Goal: Transaction & Acquisition: Purchase product/service

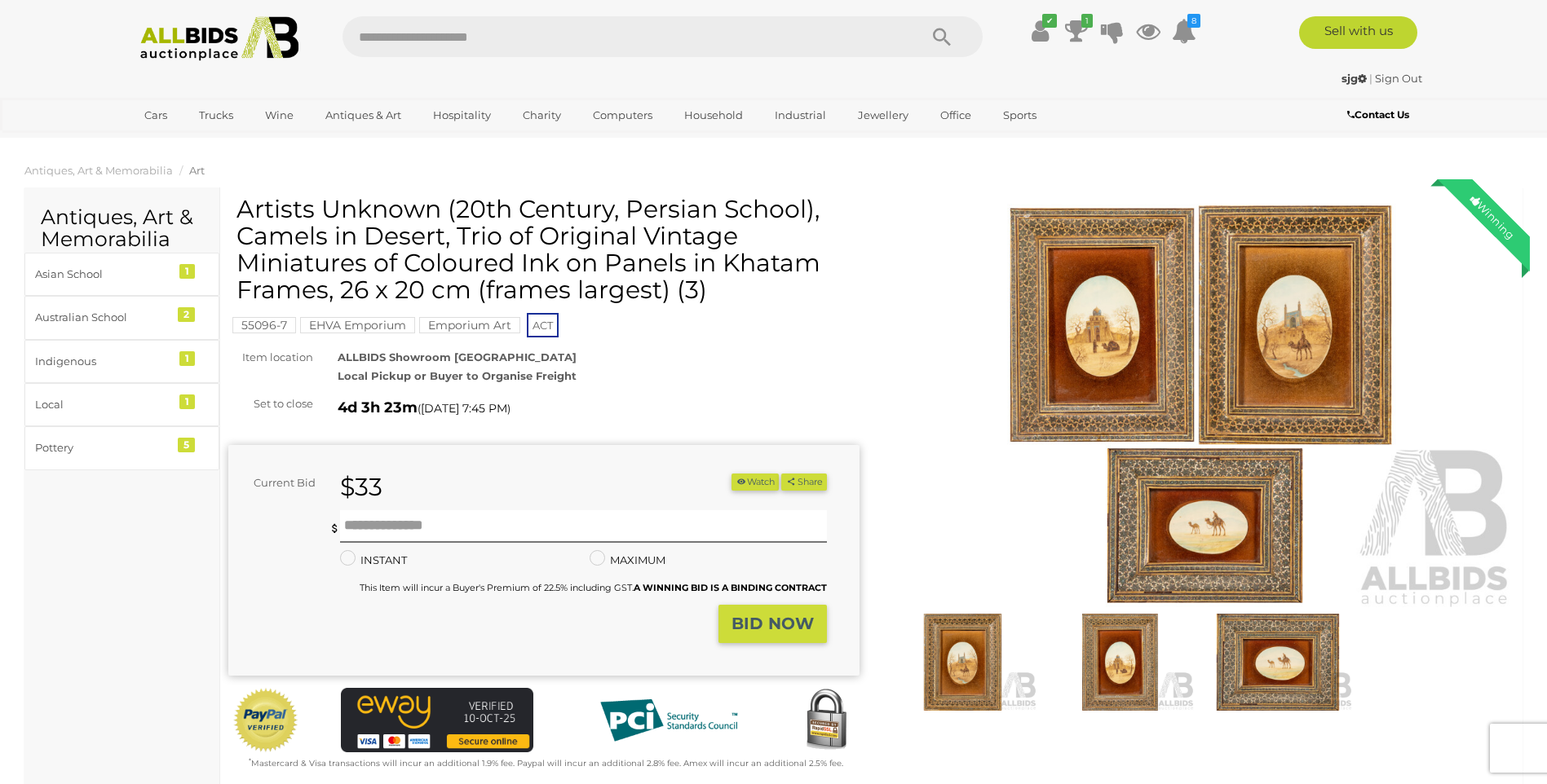
click at [1387, 343] on img at bounding box center [1199, 407] width 632 height 406
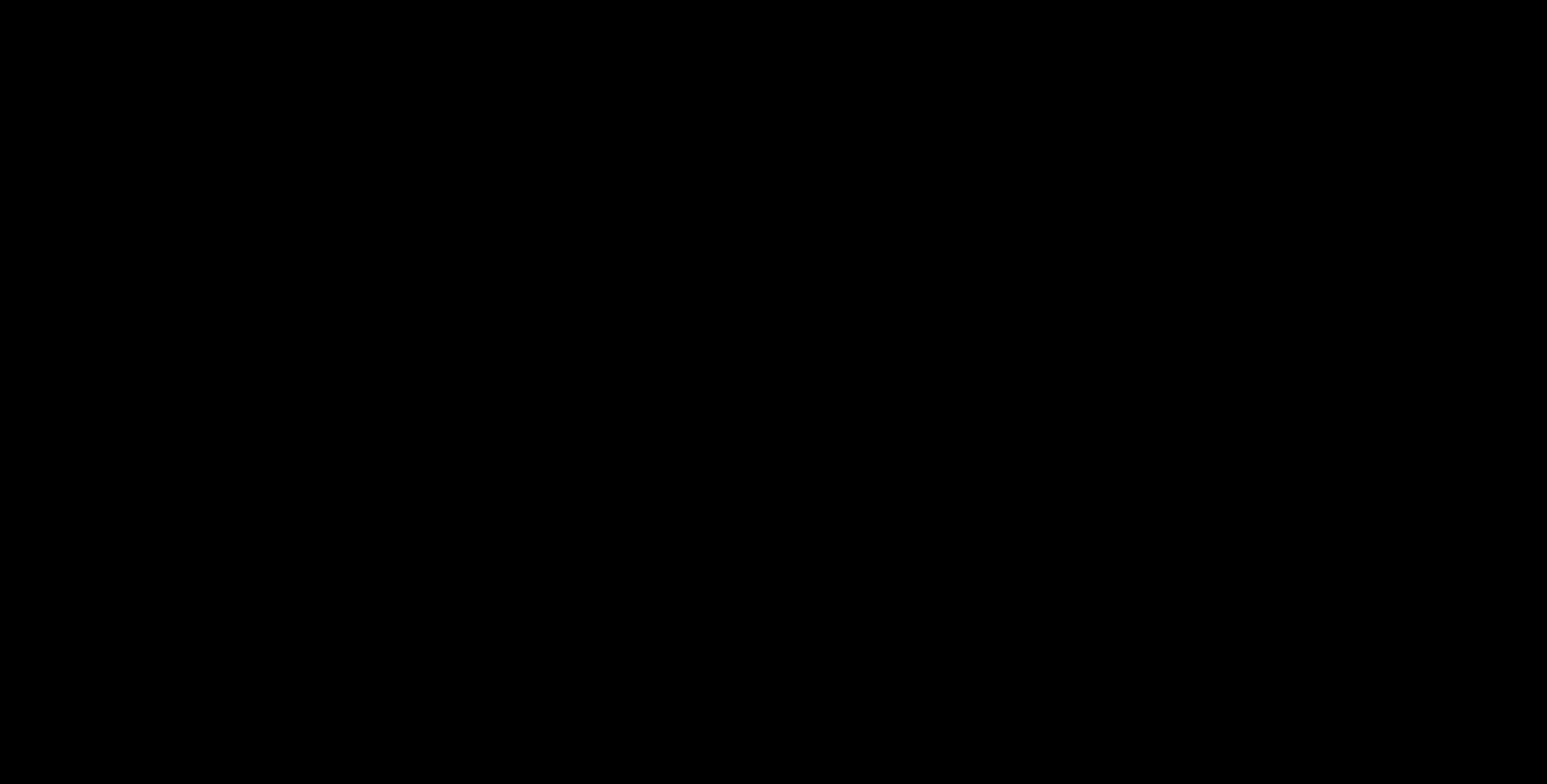
click at [1387, 343] on div at bounding box center [774, 347] width 1547 height 618
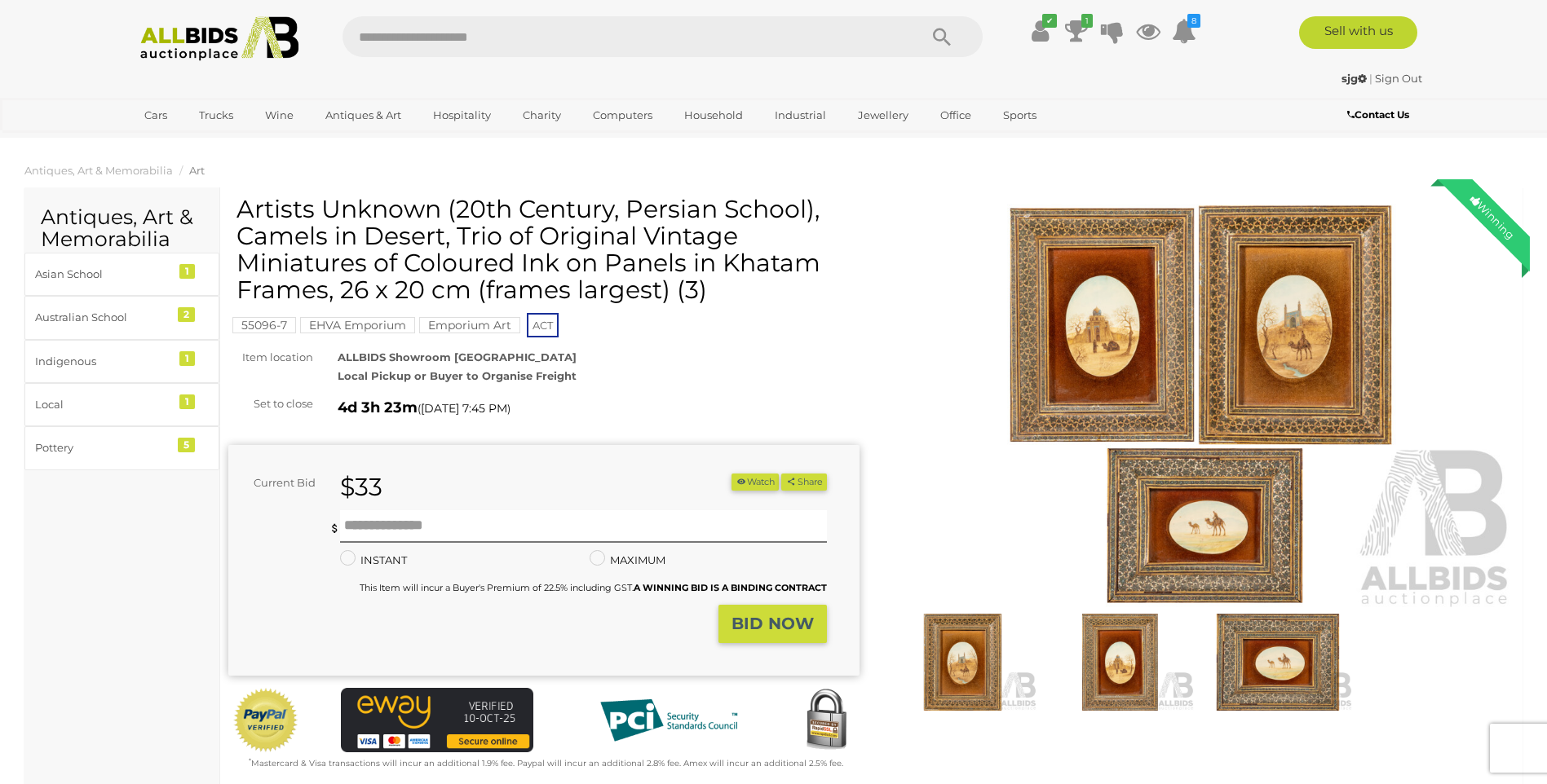
click at [1387, 343] on img at bounding box center [1199, 407] width 632 height 406
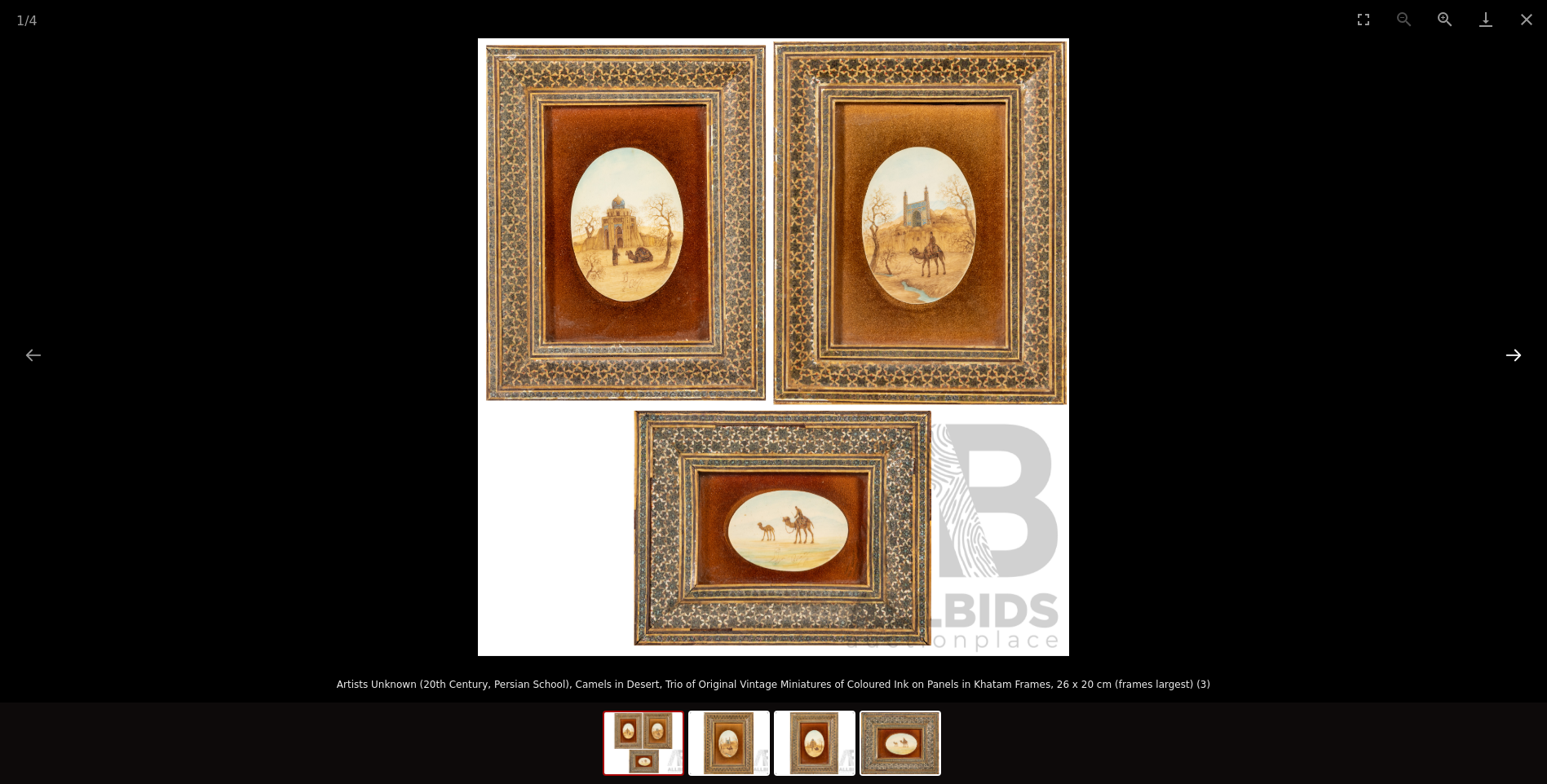
click at [1513, 352] on button "Next slide" at bounding box center [1514, 354] width 34 height 32
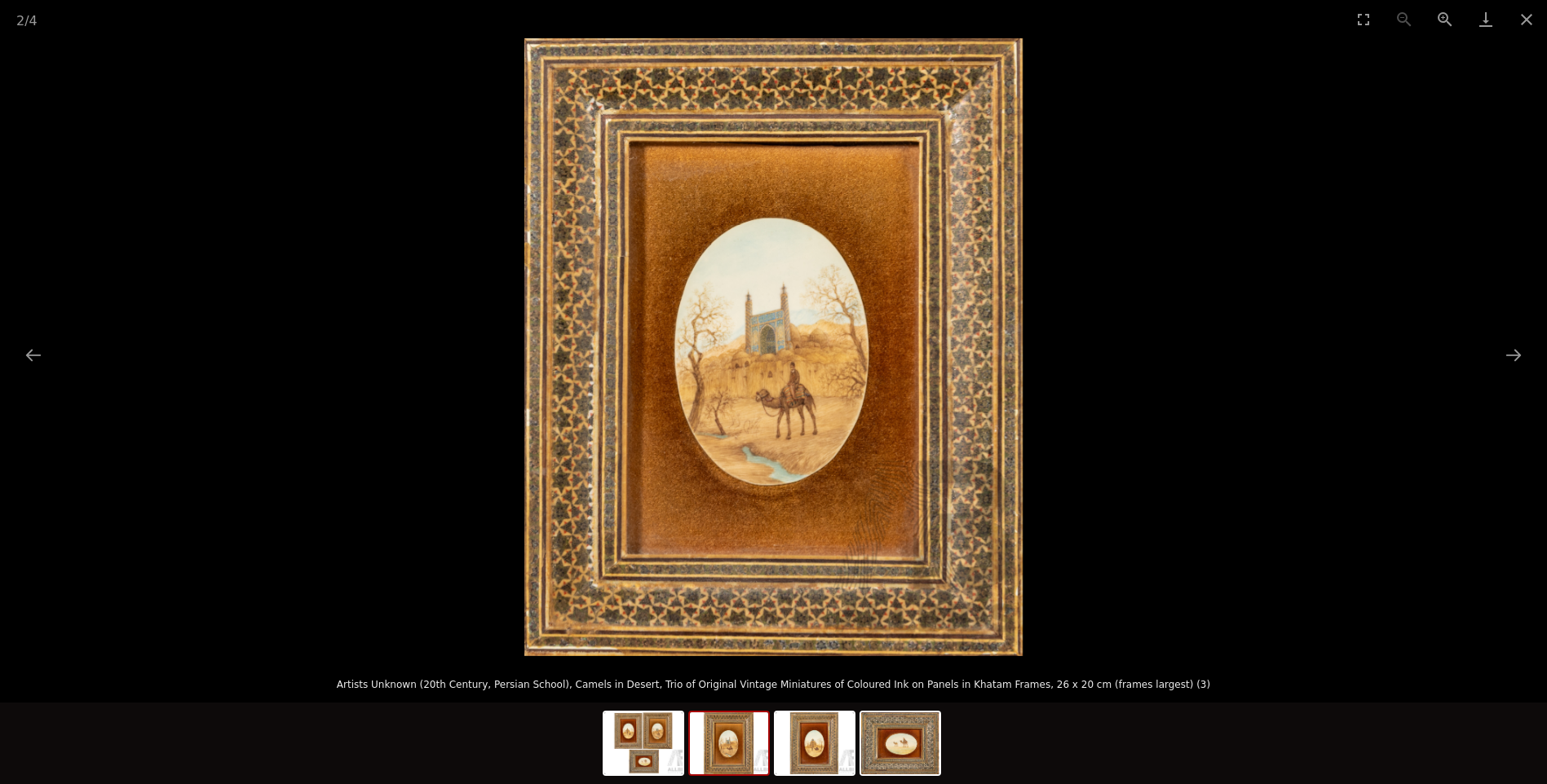
click at [991, 397] on img at bounding box center [773, 347] width 498 height 618
click at [1534, 21] on button "Close gallery" at bounding box center [1526, 19] width 41 height 38
